Goal: Transaction & Acquisition: Purchase product/service

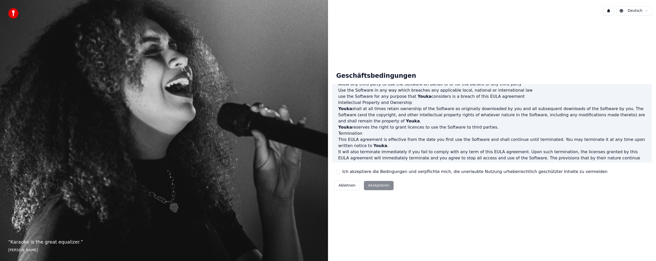
scroll to position [174, 0]
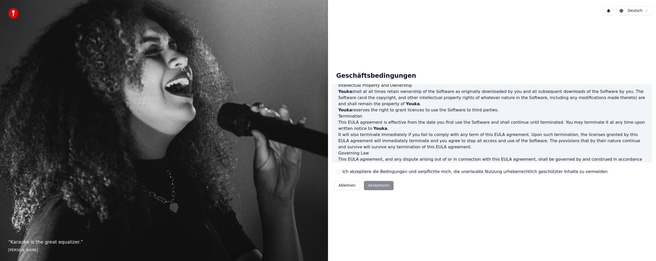
click at [339, 171] on button "Ich akzeptiere die Bedingungen und verpflichte mich, die unerlaubte Nutzung urh…" at bounding box center [338, 171] width 4 height 4
click at [374, 186] on button "Akzeptieren" at bounding box center [378, 185] width 29 height 9
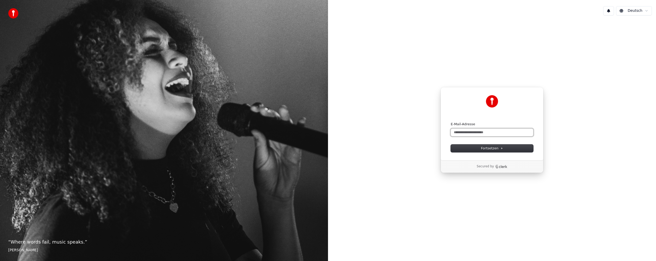
click at [473, 131] on input "E-Mail-Adresse" at bounding box center [492, 132] width 83 height 8
click at [451, 122] on button "submit" at bounding box center [451, 122] width 0 height 0
type input "**********"
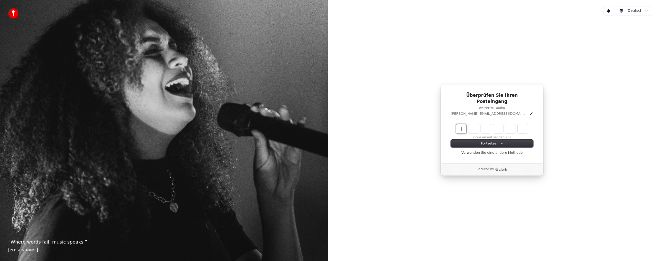
click at [459, 124] on input "Enter verification code" at bounding box center [497, 128] width 82 height 9
type input "******"
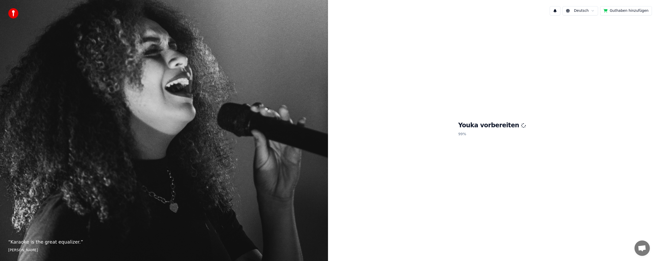
click at [383, 213] on div "Youka vorbereiten 99 %" at bounding box center [492, 129] width 328 height 221
click at [585, 11] on html "“ Where words fail, music speaks. ” Hans Christian Andersen Deutsch Guthaben hi…" at bounding box center [328, 130] width 656 height 261
click at [451, 127] on html "“ Where words fail, music speaks. ” Hans Christian Andersen Deutsch Guthaben hi…" at bounding box center [328, 130] width 656 height 261
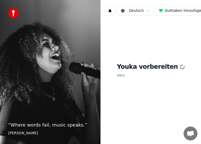
click at [127, 75] on p "99 %" at bounding box center [151, 75] width 68 height 9
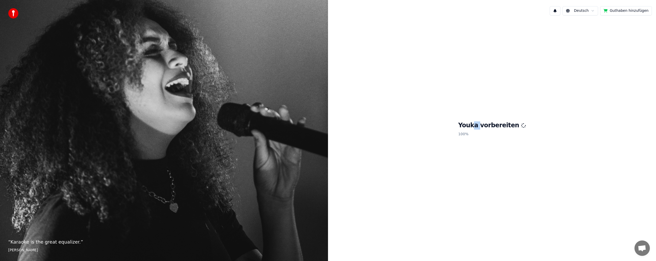
click at [482, 124] on h1 "Youka vorbereiten" at bounding box center [492, 125] width 68 height 8
click at [536, 113] on div "Youka vorbereiten 100 %" at bounding box center [492, 129] width 328 height 221
click at [590, 13] on html "“ Karaoke is the great equalizer. ” [PERSON_NAME] Guthaben hinzufügen Youka vor…" at bounding box center [328, 130] width 656 height 261
click at [521, 36] on html "“ Karaoke is the great equalizer. ” [PERSON_NAME] Guthaben hinzufügen Youka vor…" at bounding box center [328, 130] width 656 height 261
click at [147, 248] on footer "[PERSON_NAME]" at bounding box center [164, 249] width 312 height 5
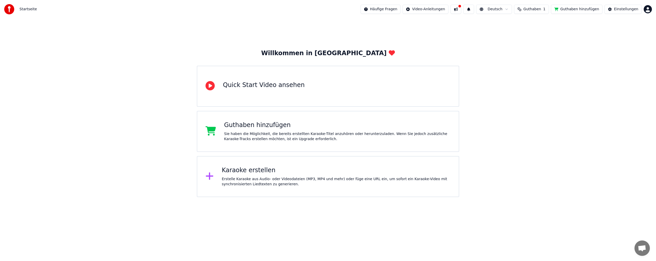
click at [537, 10] on span "Guthaben" at bounding box center [532, 9] width 18 height 5
click at [461, 9] on button at bounding box center [455, 9] width 11 height 9
click at [570, 65] on div "Willkommen in Youka Quick Start Video ansehen Guthaben hinzufügen Sie haben die…" at bounding box center [328, 107] width 656 height 178
click at [275, 166] on div "Karaoke erstellen Erstelle Karaoke aus Audio- oder Videodateien (MP3, MP4 und m…" at bounding box center [328, 176] width 262 height 41
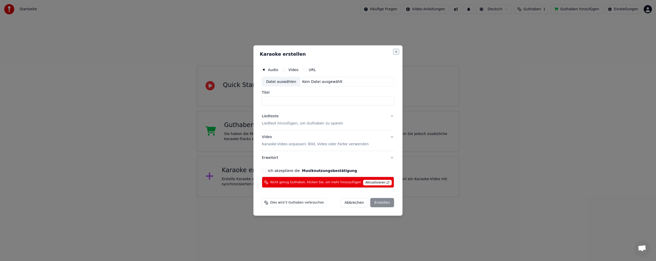
click at [394, 52] on button "Close" at bounding box center [396, 51] width 4 height 4
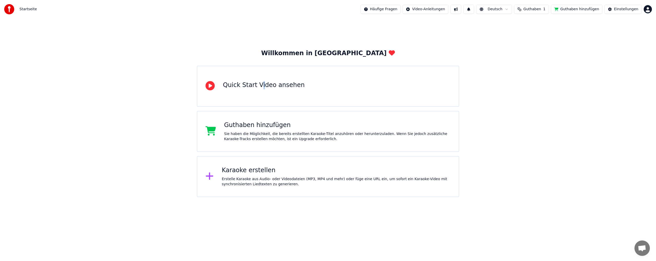
click at [260, 98] on div "Quick Start Video ansehen" at bounding box center [328, 86] width 262 height 41
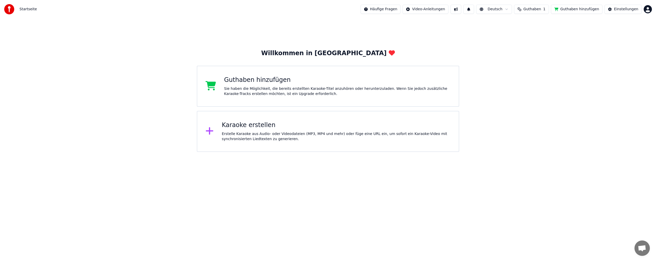
click at [438, 9] on html "Startseite Häufige Fragen Video-Anleitungen Deutsch Guthaben 1 Guthaben hinzufü…" at bounding box center [328, 76] width 656 height 152
click at [447, 29] on div "Liedtextsynchronisation" at bounding box center [439, 28] width 47 height 8
click at [517, 9] on html "Startseite Häufige Fragen Video-Anleitungen Deutsch Guthaben 1 Guthaben hinzufü…" at bounding box center [328, 76] width 656 height 152
click at [618, 10] on html "Startseite Häufige Fragen Video-Anleitungen Deutsch Guthaben 1 Guthaben hinzufü…" at bounding box center [328, 76] width 656 height 152
click at [652, 10] on div "Startseite Häufige Fragen Video-Anleitungen Deutsch Guthaben 1 Guthaben hinzufü…" at bounding box center [328, 9] width 656 height 18
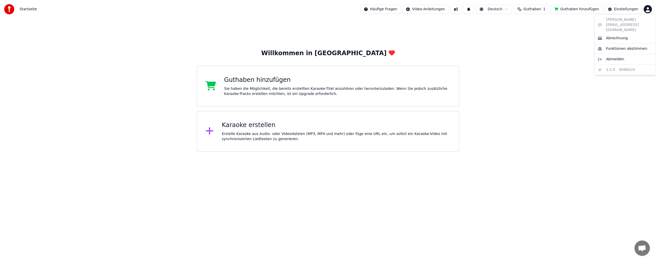
click at [648, 11] on html "Startseite Häufige Fragen Video-Anleitungen Deutsch Guthaben 1 Guthaben hinzufü…" at bounding box center [328, 76] width 656 height 152
click at [620, 19] on div "julia.merker84@gmail.com Abrechnung Funktionen abstimmen Abmelden 2.2.0 60862c0" at bounding box center [624, 44] width 61 height 61
click at [547, 110] on html "Startseite Häufige Fragen Video-Anleitungen Deutsch Guthaben 1 Guthaben hinzufü…" at bounding box center [328, 76] width 656 height 152
click at [248, 123] on div "Karaoke erstellen" at bounding box center [336, 125] width 229 height 8
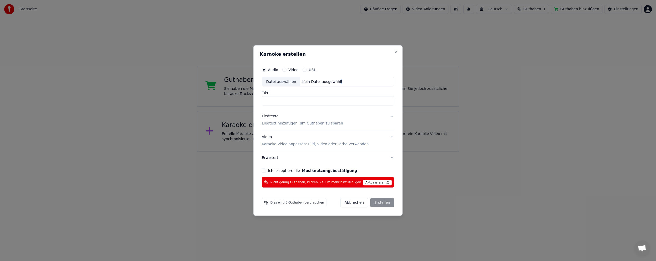
click at [340, 80] on div "Kein Datei ausgewählt" at bounding box center [322, 81] width 44 height 5
click at [296, 71] on label "Video" at bounding box center [294, 70] width 10 height 4
click at [286, 71] on button "Video" at bounding box center [284, 69] width 4 height 4
click at [313, 70] on div "URL" at bounding box center [309, 69] width 13 height 4
click at [273, 69] on div "Audio" at bounding box center [270, 69] width 16 height 4
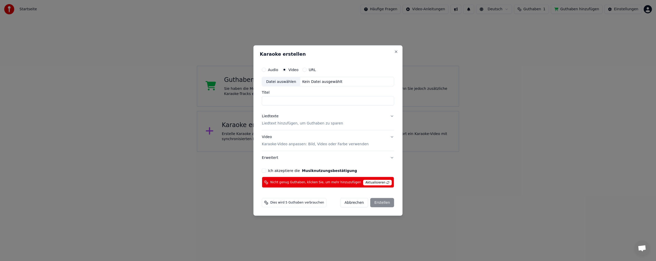
click at [266, 69] on button "Audio" at bounding box center [264, 69] width 4 height 4
click at [394, 52] on button "Close" at bounding box center [396, 51] width 4 height 4
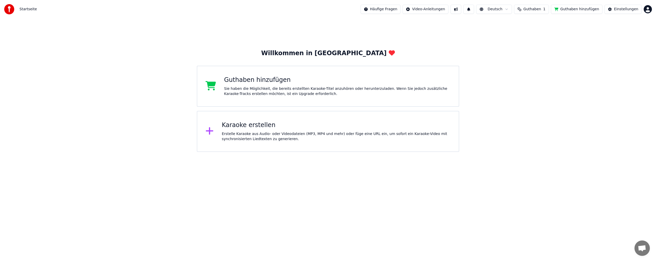
click at [495, 11] on html "Startseite Häufige Fragen Video-Anleitungen Deutsch Guthaben 1 Guthaben hinzufü…" at bounding box center [328, 76] width 656 height 152
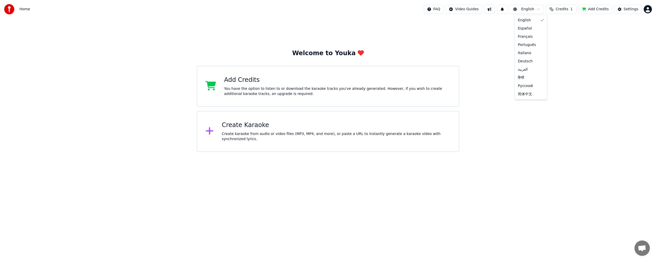
click at [519, 6] on html "Home FAQ Video Guides English Credits 1 Add Credits Settings Welcome to Youka A…" at bounding box center [328, 76] width 656 height 152
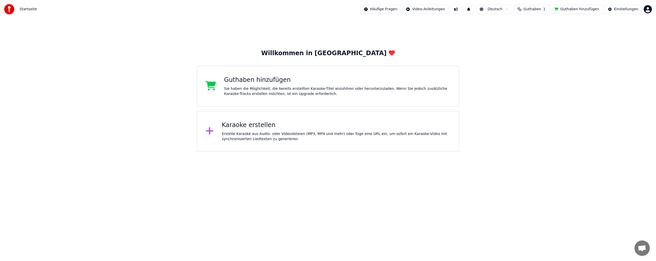
click at [209, 152] on html "Startseite Häufige Fragen Video-Anleitungen Deutsch Guthaben 1 Guthaben hinzufü…" at bounding box center [328, 76] width 656 height 152
click at [245, 138] on div "Erstelle Karaoke aus Audio- oder Videodateien (MP3, MP4 und mehr) oder füge ein…" at bounding box center [336, 136] width 229 height 10
click at [649, 8] on html "Startseite Häufige Fragen Video-Anleitungen Deutsch Guthaben 1 Guthaben hinzufü…" at bounding box center [328, 76] width 656 height 152
click at [614, 46] on span "Funktionen abstimmen" at bounding box center [626, 48] width 41 height 5
click at [633, 8] on div "Einstellungen" at bounding box center [626, 9] width 24 height 5
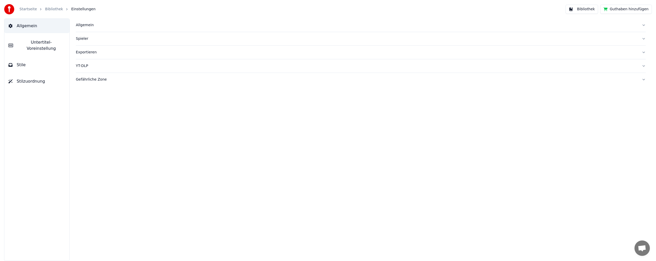
click at [22, 8] on link "Startseite" at bounding box center [27, 9] width 17 height 5
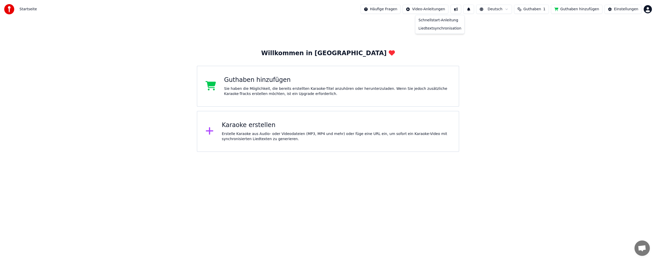
click at [449, 10] on html "Startseite Häufige Fragen Video-Anleitungen Deutsch Guthaben 1 Guthaben hinzufü…" at bounding box center [328, 76] width 656 height 152
click at [469, 8] on html "Startseite Häufige Fragen Video-Anleitungen Deutsch Guthaben 1 Guthaben hinzufü…" at bounding box center [328, 76] width 656 height 152
click at [461, 8] on button at bounding box center [455, 9] width 11 height 9
click at [474, 8] on button at bounding box center [468, 9] width 11 height 9
click at [513, 11] on html "Startseite Häufige Fragen Video-Anleitungen Deutsch Guthaben 1 Guthaben hinzufü…" at bounding box center [328, 76] width 656 height 152
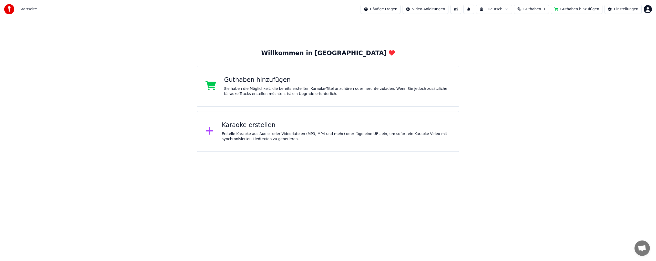
click at [531, 8] on html "Startseite Häufige Fragen Video-Anleitungen Deutsch Guthaben 1 Guthaben hinzufü…" at bounding box center [328, 76] width 656 height 152
click at [530, 8] on button "Guthaben 1" at bounding box center [531, 9] width 35 height 9
click at [535, 33] on td "1" at bounding box center [536, 33] width 25 height 9
click at [514, 35] on td "15" at bounding box center [512, 33] width 24 height 9
click at [568, 34] on td "30" at bounding box center [563, 33] width 28 height 9
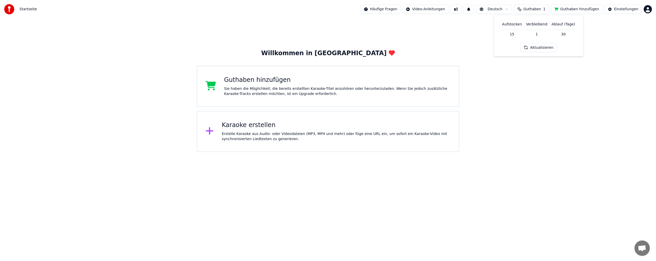
click at [533, 46] on button "Aktualisieren" at bounding box center [538, 47] width 36 height 9
click at [270, 141] on div "Erstelle Karaoke aus Audio- oder Videodateien (MP3, MP4 und mehr) oder füge ein…" at bounding box center [336, 136] width 229 height 10
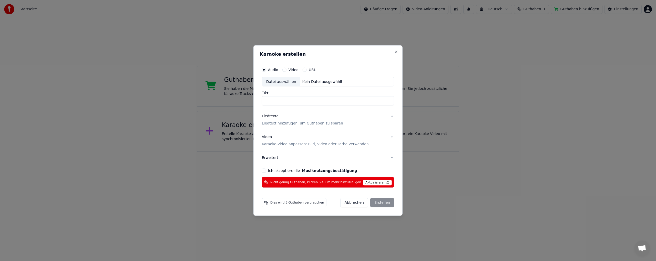
click at [374, 178] on div "Nicht genug Guthaben, klicken Sie, um mehr hinzuzufügen Aktualisieren" at bounding box center [328, 182] width 132 height 11
click at [373, 183] on span "Aktualisieren" at bounding box center [377, 183] width 29 height 6
click at [266, 170] on button "Ich akzeptiere die Musiknutzungsbestätigung" at bounding box center [264, 170] width 4 height 4
click at [394, 51] on button "Close" at bounding box center [396, 51] width 4 height 4
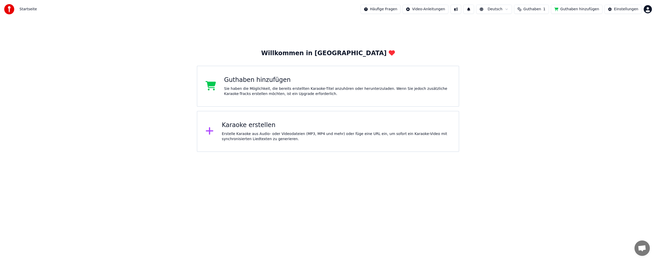
click at [643, 244] on span "Chat öffnen" at bounding box center [641, 247] width 15 height 15
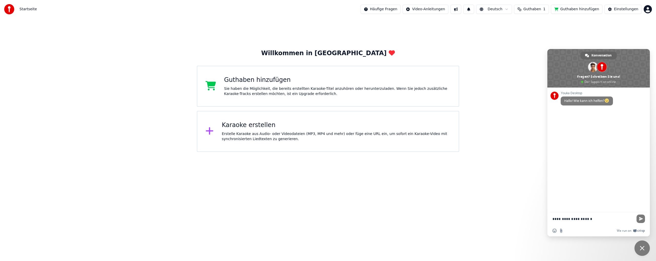
type textarea "**********"
click at [509, 10] on html "Startseite Häufige Fragen Video-Anleitungen Deutsch Guthaben 1 Guthaben hinzufü…" at bounding box center [328, 76] width 656 height 152
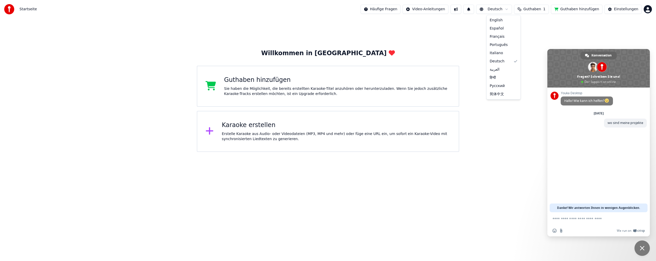
click at [540, 12] on html "Startseite Häufige Fragen Video-Anleitungen Deutsch Guthaben 1 Guthaben hinzufü…" at bounding box center [328, 76] width 656 height 152
drag, startPoint x: 540, startPoint y: 7, endPoint x: 538, endPoint y: 10, distance: 3.3
click at [540, 8] on span "Guthaben" at bounding box center [532, 9] width 18 height 5
click at [513, 34] on td "15" at bounding box center [512, 33] width 24 height 9
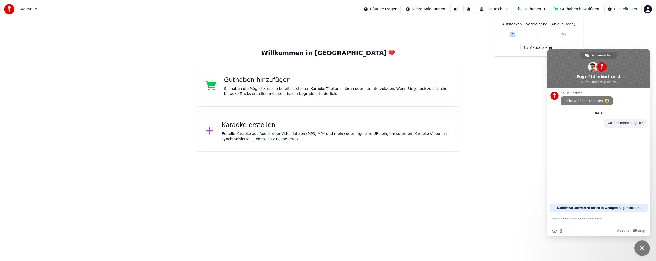
click at [513, 34] on td "15" at bounding box center [512, 33] width 24 height 9
click at [574, 12] on button "Guthaben hinzufügen" at bounding box center [577, 9] width 52 height 9
